Goal: Information Seeking & Learning: Learn about a topic

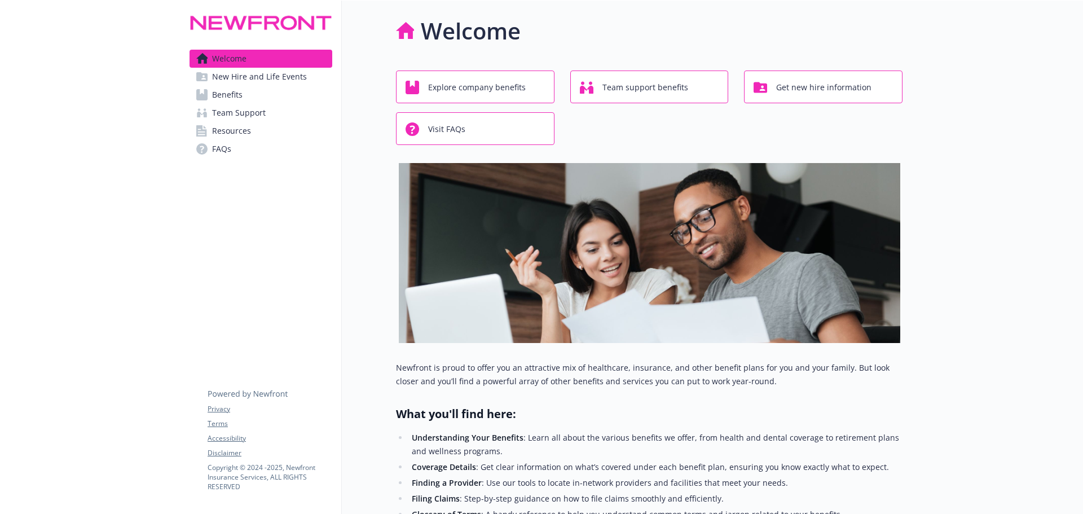
click at [231, 96] on span "Benefits" at bounding box center [227, 95] width 30 height 18
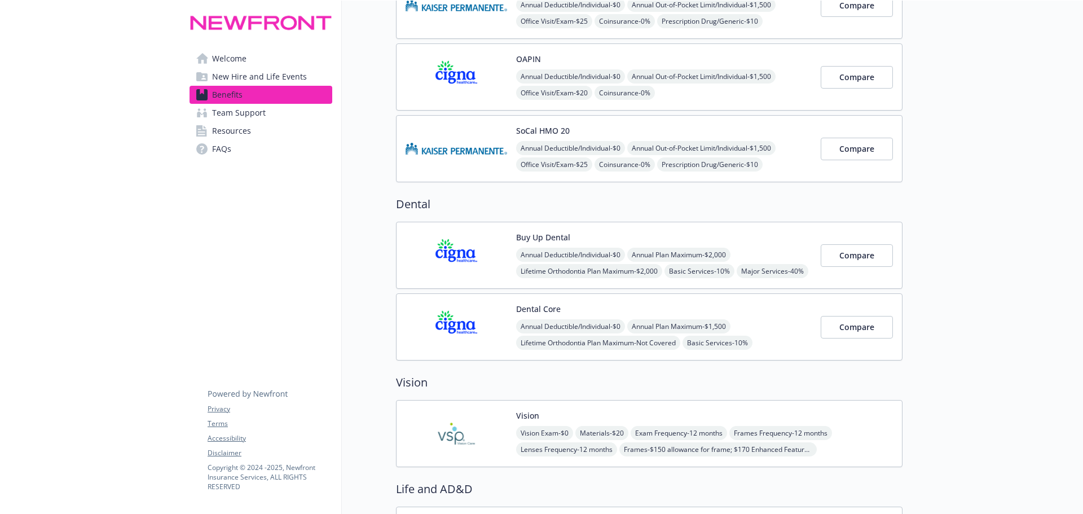
scroll to position [451, 0]
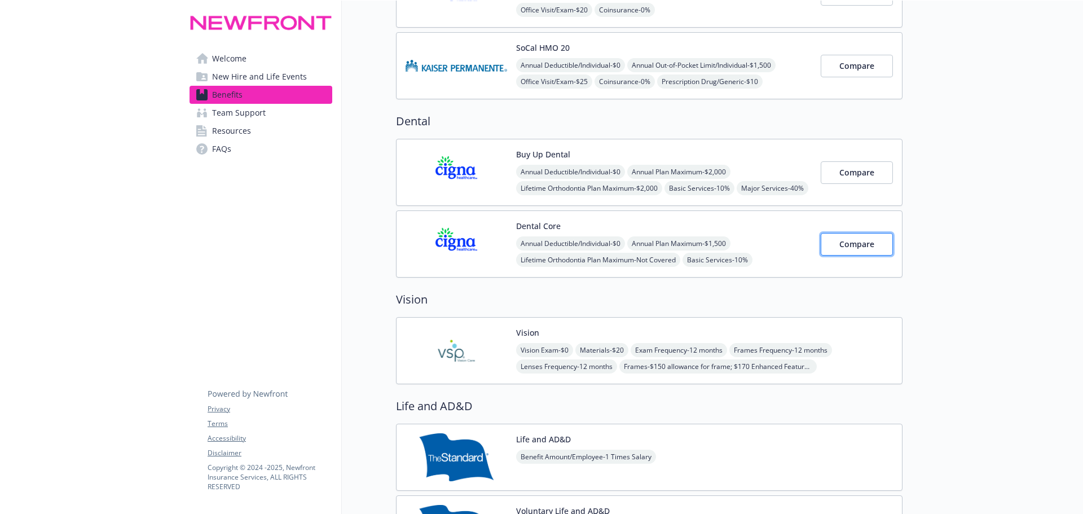
click at [868, 244] on span "Compare" at bounding box center [856, 243] width 35 height 11
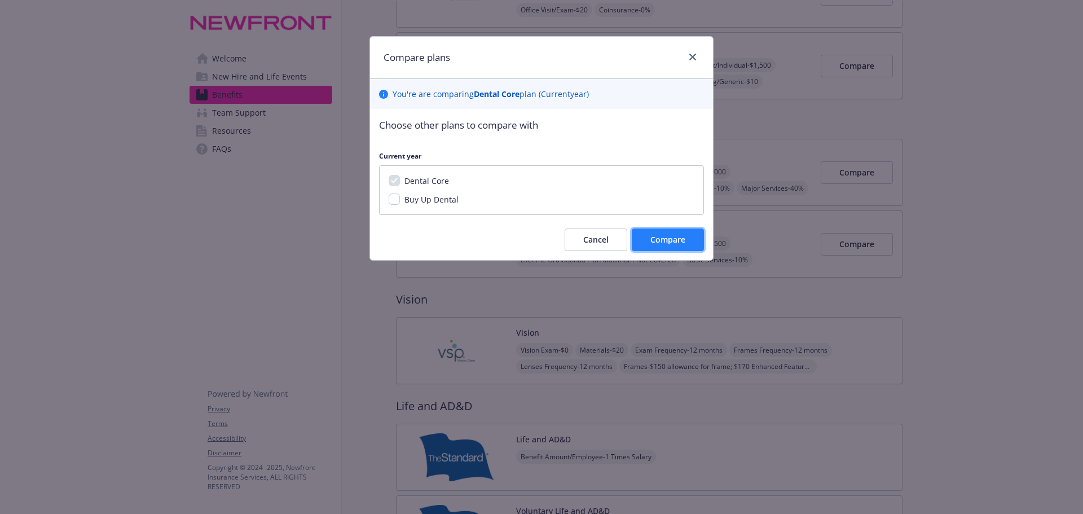
click at [678, 241] on span "Compare" at bounding box center [667, 239] width 35 height 11
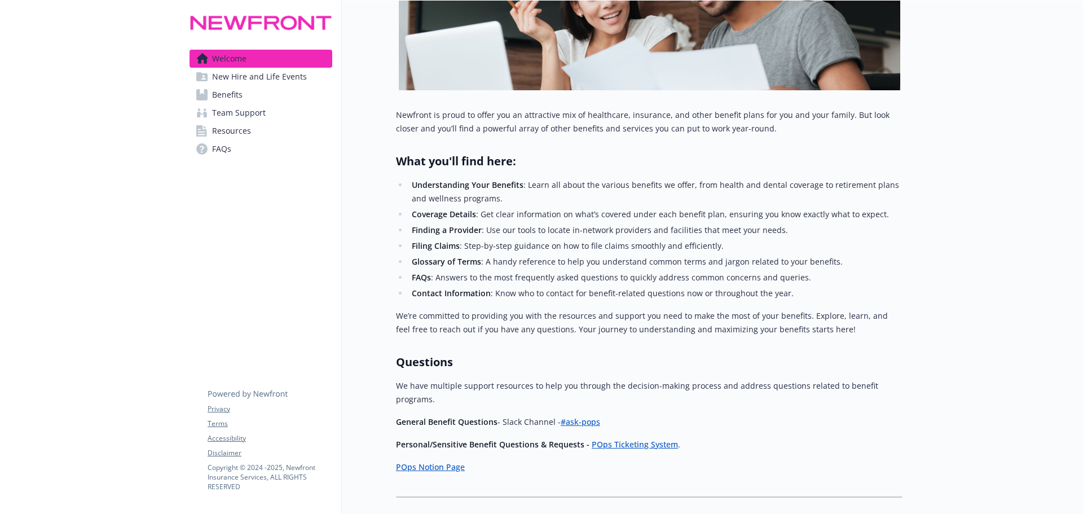
scroll to position [312, 0]
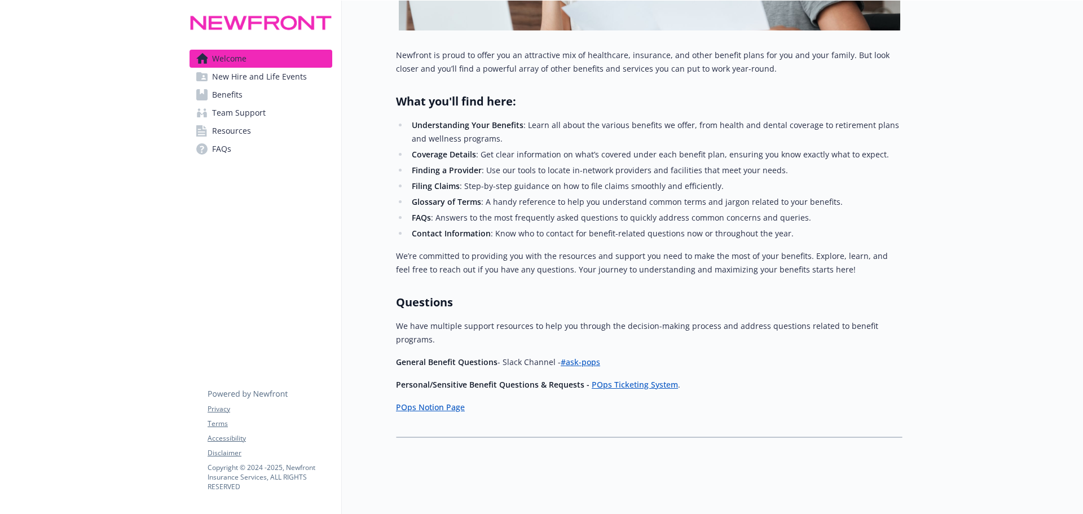
click at [210, 91] on link "Benefits" at bounding box center [260, 95] width 143 height 18
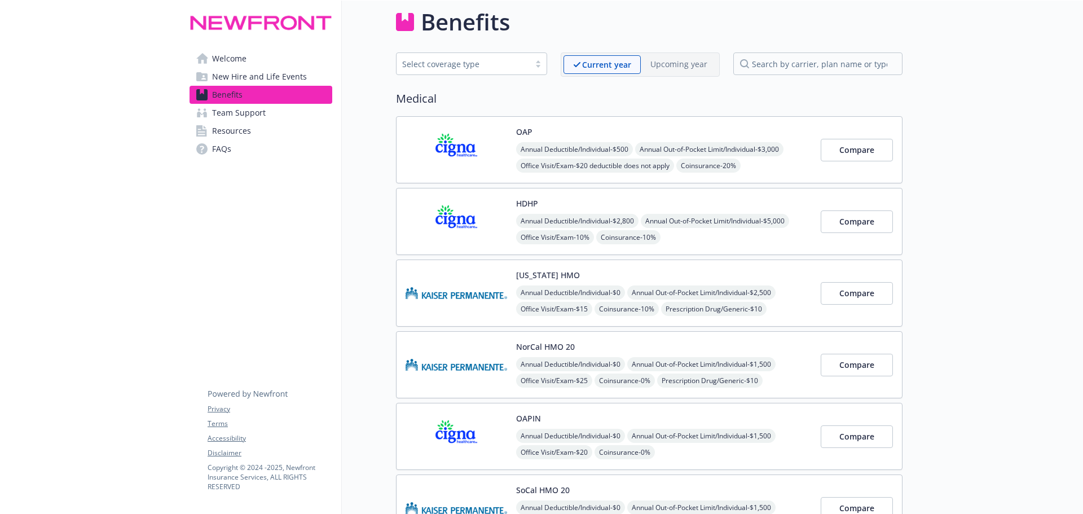
scroll to position [312, 0]
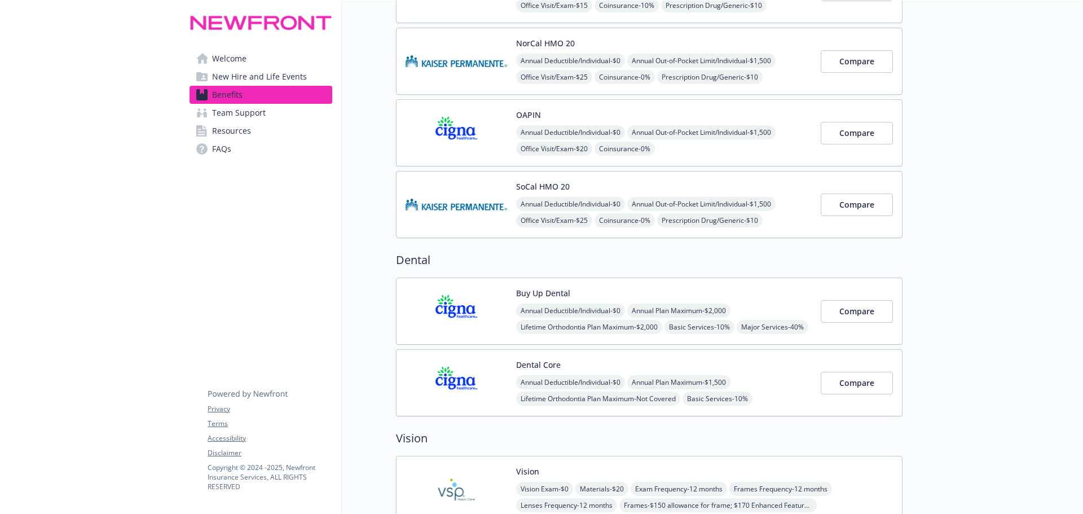
click at [459, 377] on img at bounding box center [455, 383] width 101 height 48
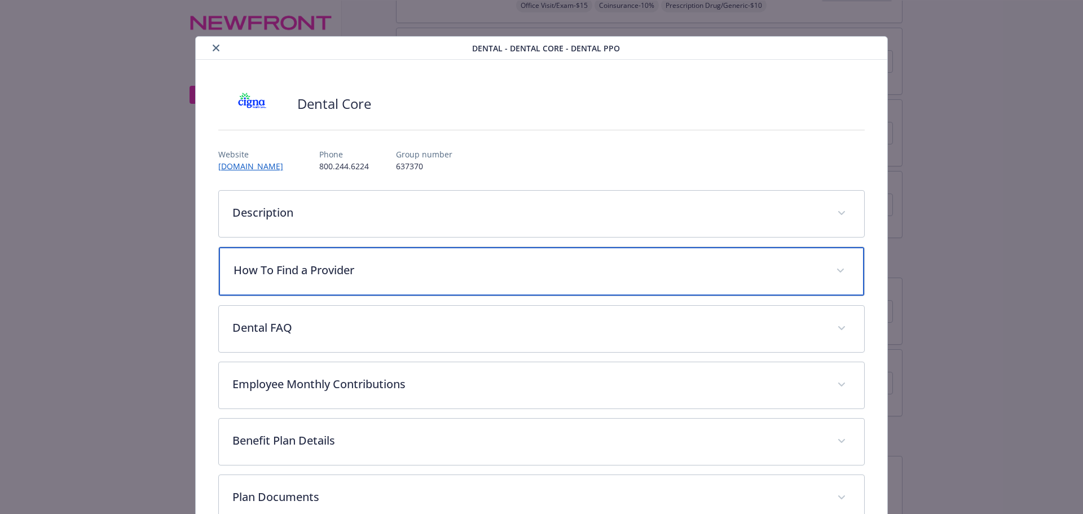
click at [291, 271] on p "How To Find a Provider" at bounding box center [527, 270] width 589 height 17
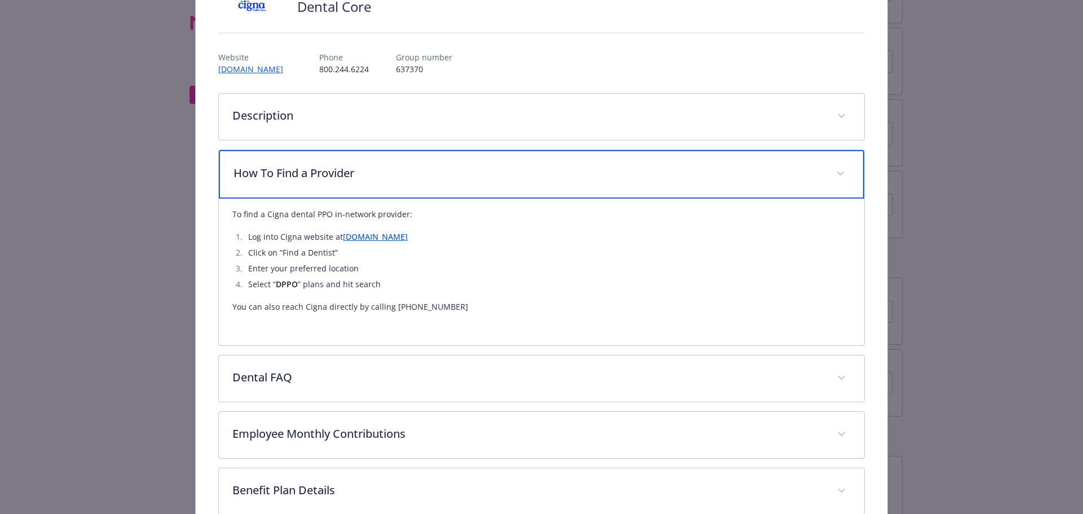
scroll to position [226, 0]
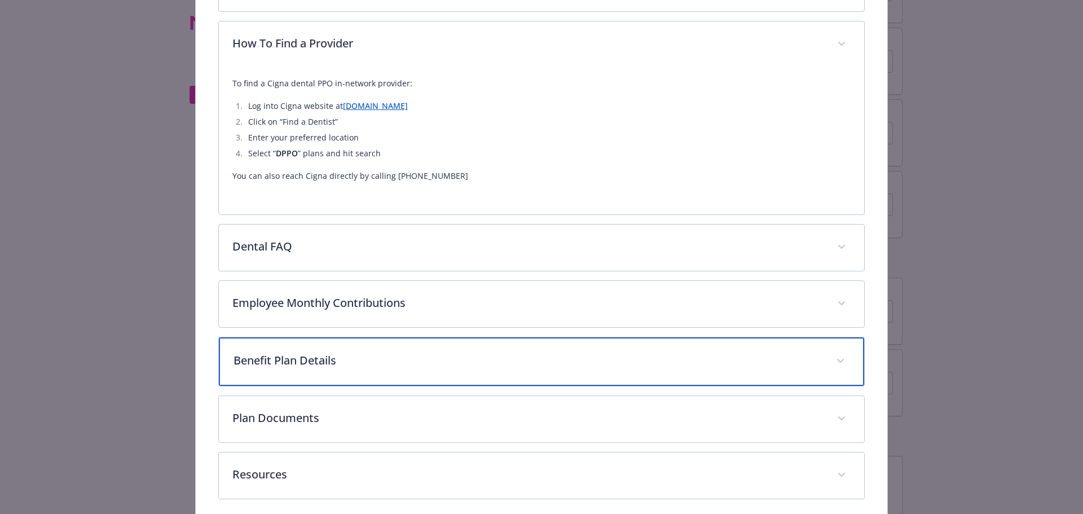
click at [303, 362] on p "Benefit Plan Details" at bounding box center [527, 360] width 589 height 17
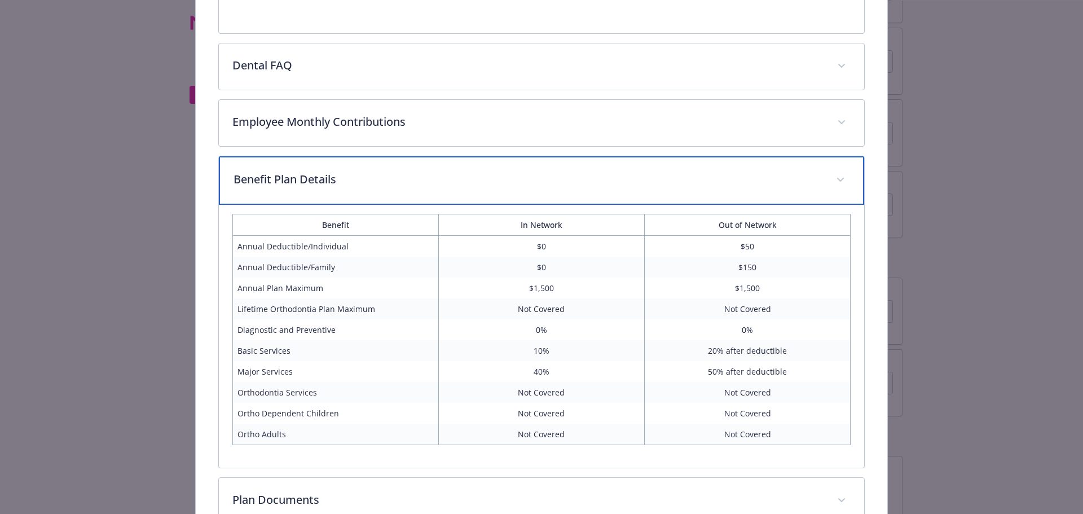
scroll to position [451, 0]
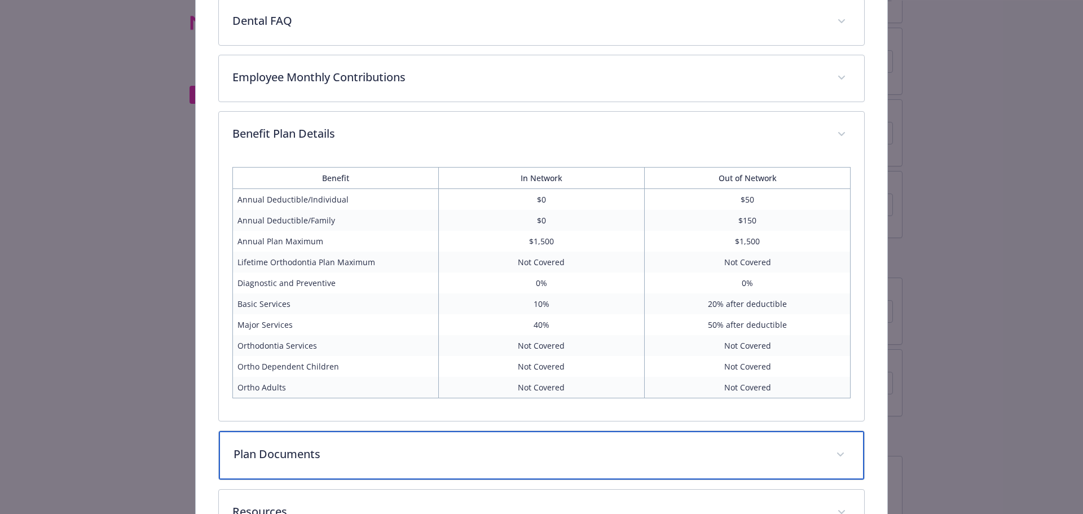
click at [253, 456] on p "Plan Documents" at bounding box center [527, 453] width 589 height 17
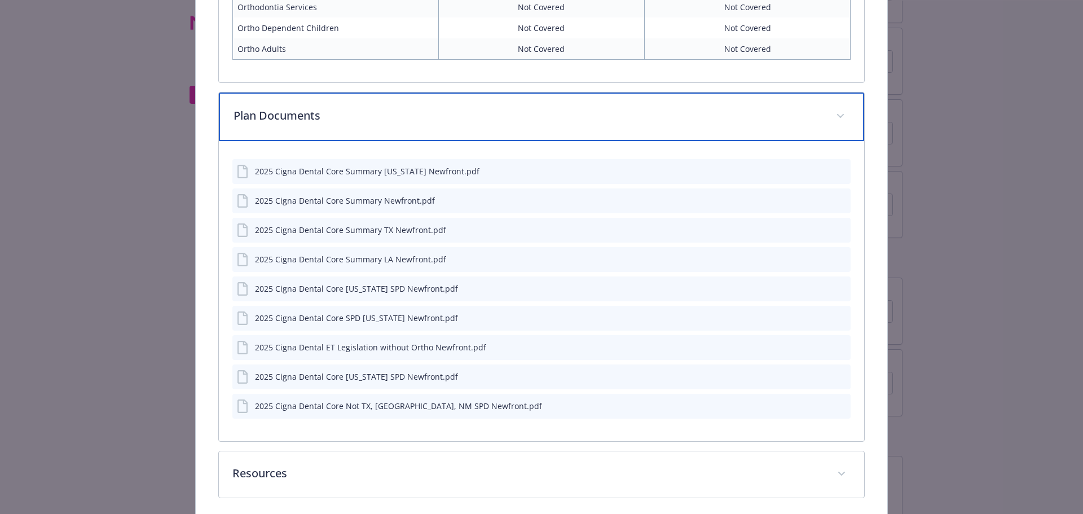
scroll to position [837, 0]
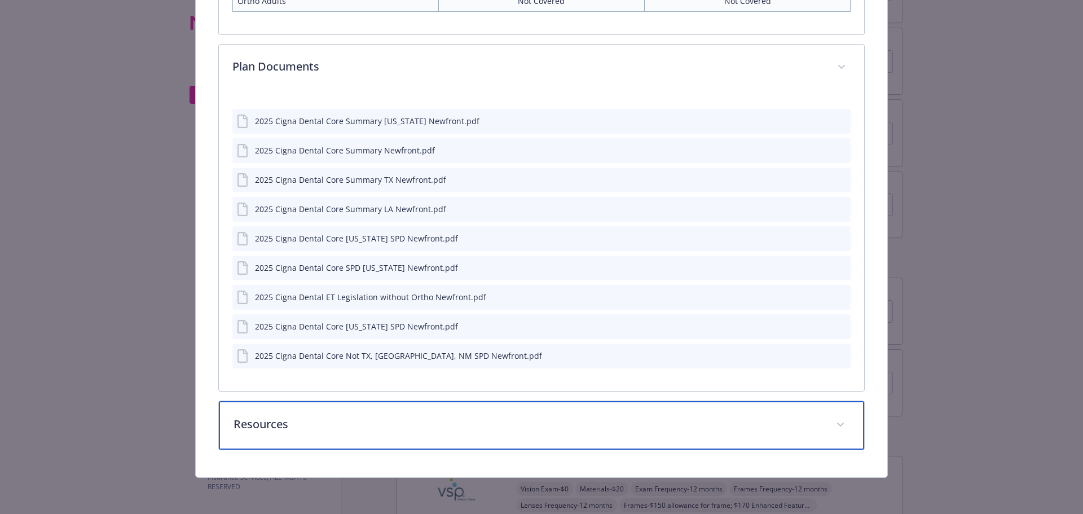
click at [275, 431] on p "Resources" at bounding box center [527, 424] width 589 height 17
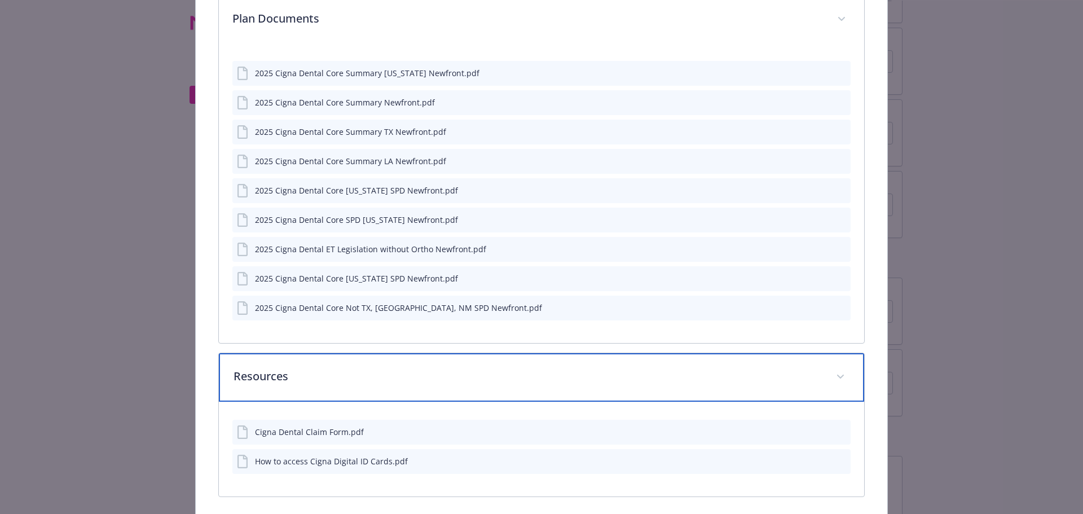
scroll to position [932, 0]
